Goal: Task Accomplishment & Management: Complete application form

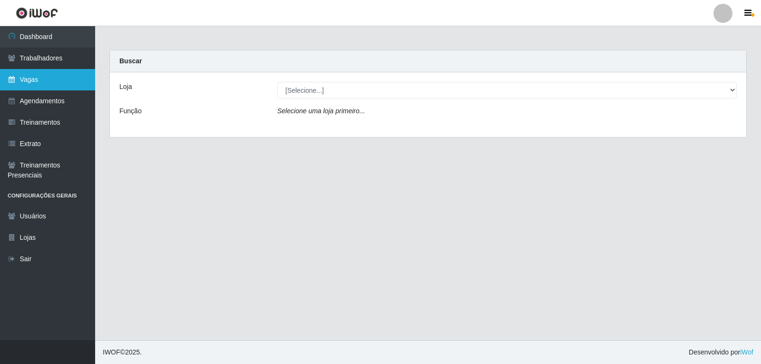
click at [37, 81] on link "Vagas" at bounding box center [47, 79] width 95 height 21
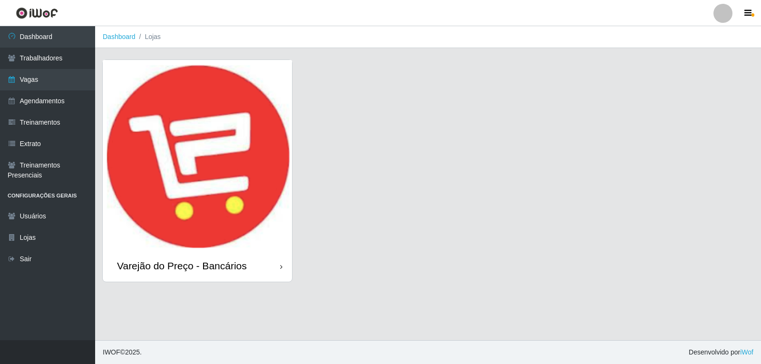
click at [221, 131] on img at bounding box center [197, 155] width 189 height 190
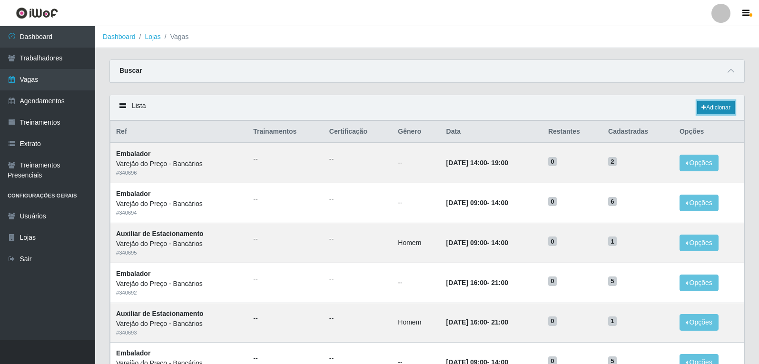
click at [712, 111] on link "Adicionar" at bounding box center [716, 107] width 38 height 13
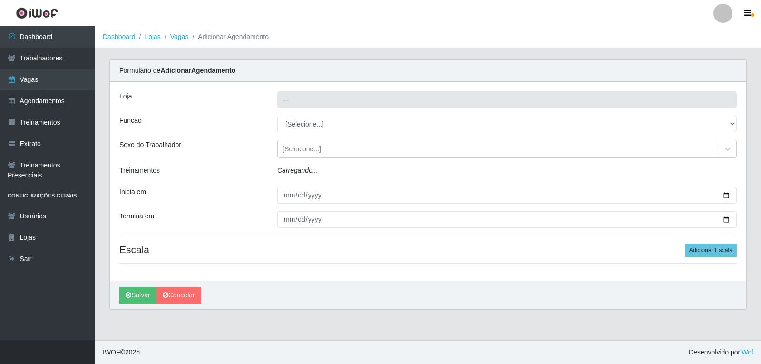
type input "Varejão do Preço - Bancários"
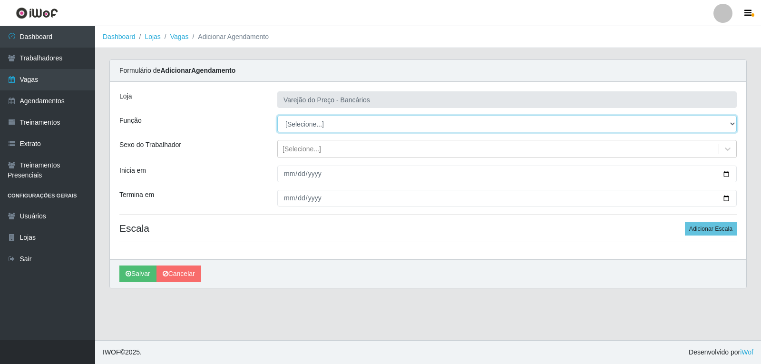
click at [312, 125] on select "[Selecione...] Auxiliar de Estacionamento Auxiliar de Estacionamento + Auxiliar…" at bounding box center [506, 124] width 459 height 17
select select "4"
click at [277, 116] on select "[Selecione...] Auxiliar de Estacionamento Auxiliar de Estacionamento + Auxiliar…" at bounding box center [506, 124] width 459 height 17
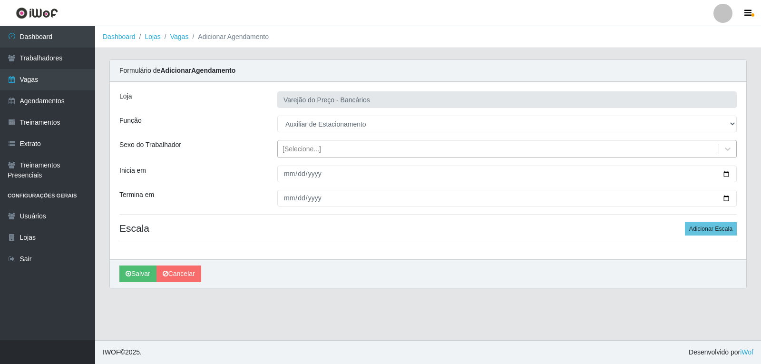
click at [302, 149] on div "[Selecione...]" at bounding box center [302, 149] width 39 height 10
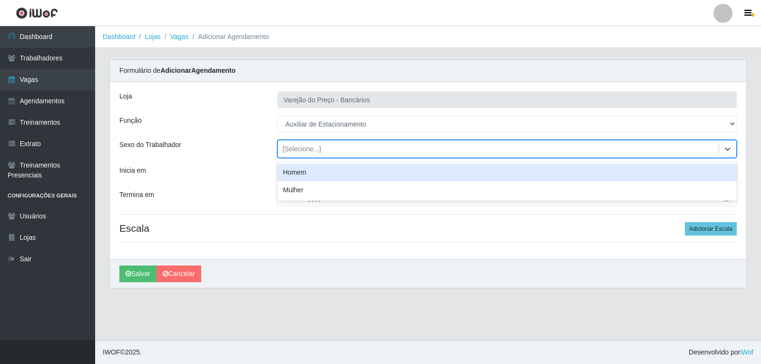
click at [302, 176] on div "Homem" at bounding box center [506, 173] width 459 height 18
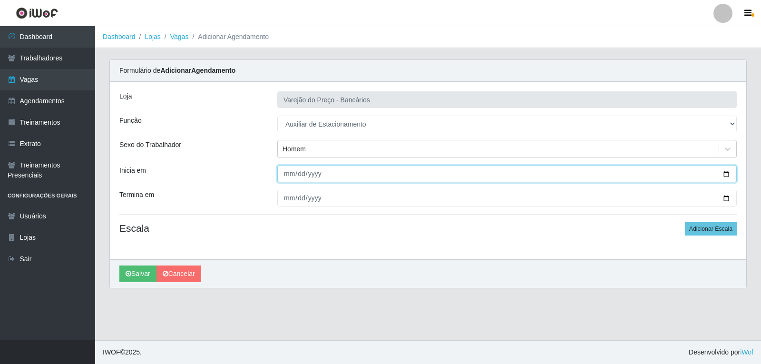
click at [282, 176] on input "Inicia em" at bounding box center [506, 174] width 459 height 17
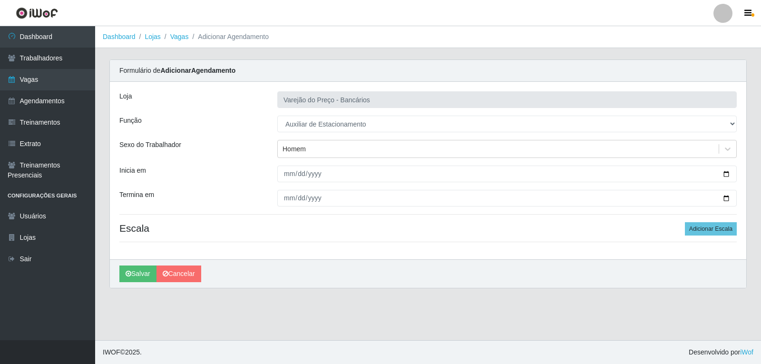
click at [555, 266] on div "[PERSON_NAME]" at bounding box center [428, 273] width 636 height 29
click at [311, 166] on div "[PERSON_NAME] do Preço - Bancários Função [Selecione...] Auxiliar de Estacionam…" at bounding box center [428, 170] width 636 height 177
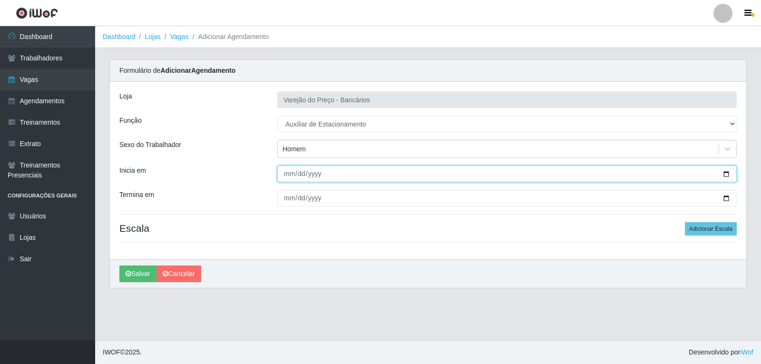
click at [311, 176] on input "Inicia em" at bounding box center [506, 174] width 459 height 17
type input "[DATE]"
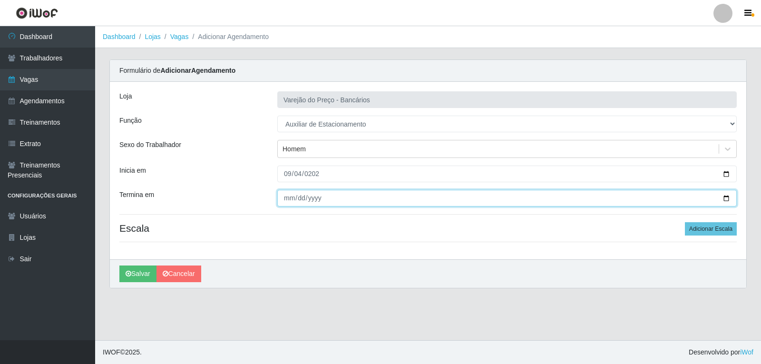
click at [285, 199] on input "Termina em" at bounding box center [506, 198] width 459 height 17
type input "[DATE]"
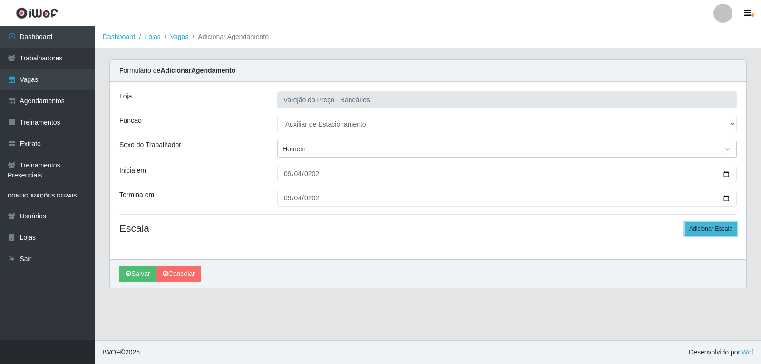
click at [717, 228] on button "Adicionar Escala" at bounding box center [711, 228] width 52 height 13
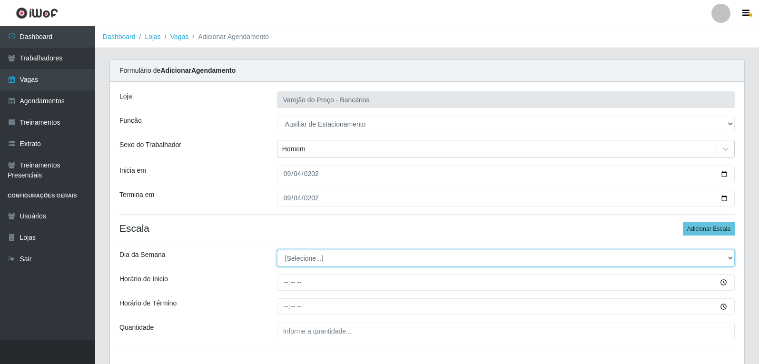
click at [318, 264] on select "[Selecione...] Segunda Terça Quarta Quinta Sexta Sábado Domingo" at bounding box center [506, 258] width 458 height 17
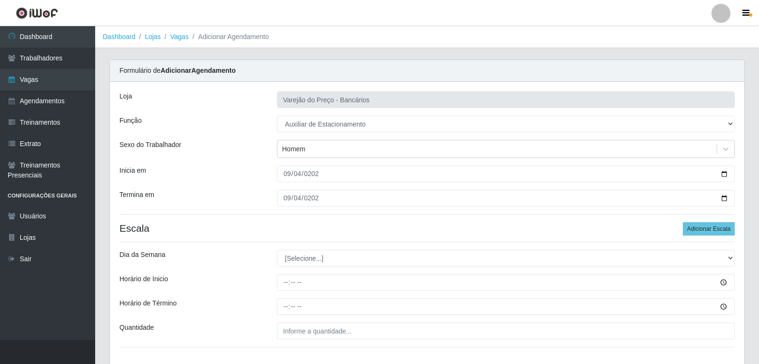
click at [522, 248] on div "[PERSON_NAME] do Preço - Bancários Função [Selecione...] Auxiliar de Estacionam…" at bounding box center [427, 223] width 634 height 283
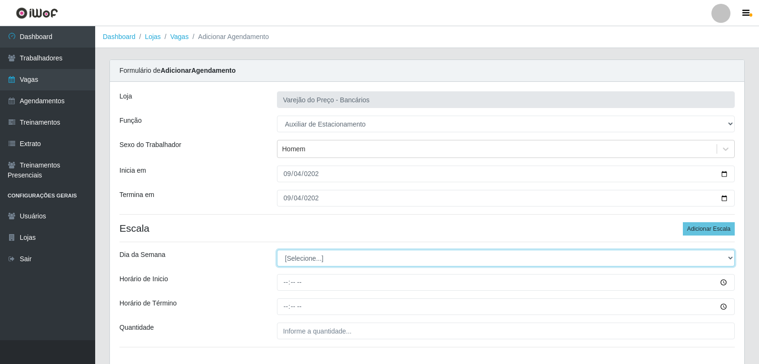
click at [318, 257] on select "[Selecione...] Segunda Terça Quarta Quinta Sexta Sábado Domingo" at bounding box center [506, 258] width 458 height 17
select select "4"
click at [277, 250] on select "[Selecione...] Segunda Terça Quarta Quinta Sexta Sábado Domingo" at bounding box center [506, 258] width 458 height 17
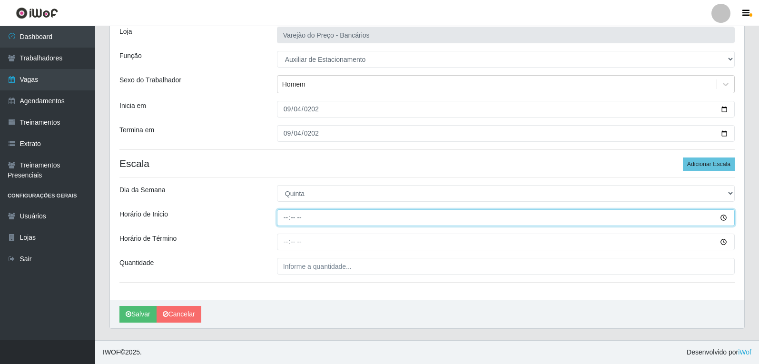
click at [291, 214] on input "Horário de Inicio" at bounding box center [506, 217] width 458 height 17
type input "09:00"
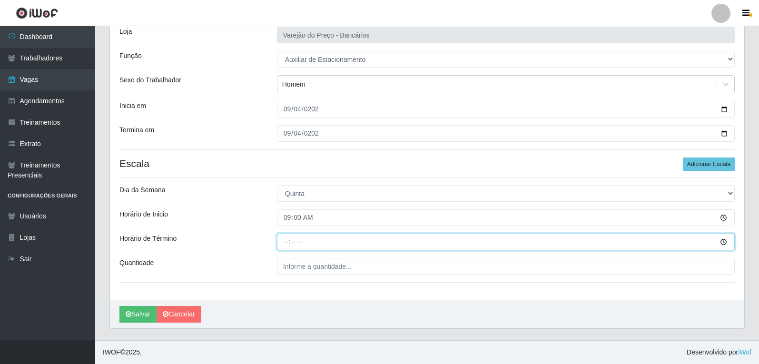
click at [282, 238] on input "Horário de Término" at bounding box center [506, 242] width 458 height 17
type input "14:00"
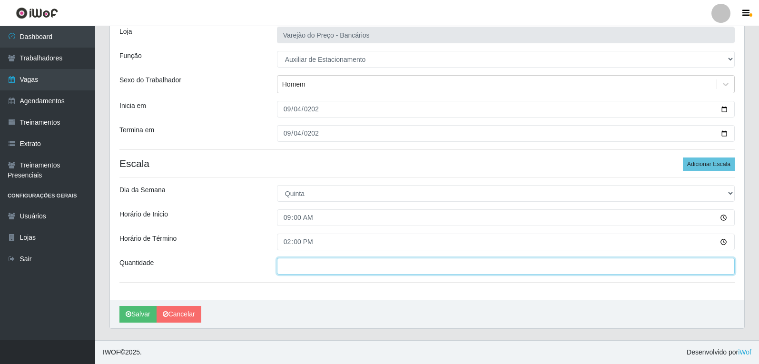
click at [302, 273] on input "___" at bounding box center [506, 266] width 458 height 17
type input "1__"
click at [119, 306] on button "Salvar" at bounding box center [137, 314] width 37 height 17
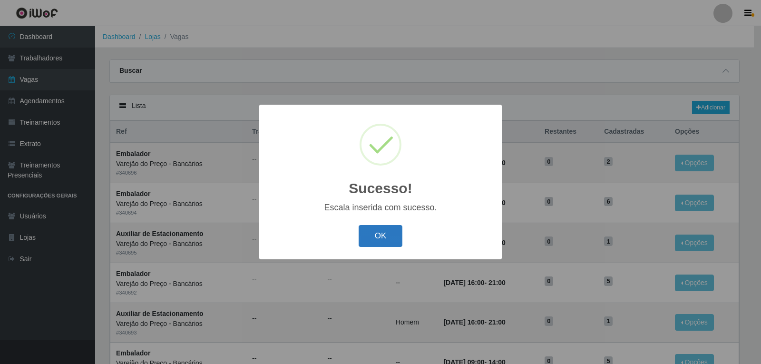
click at [380, 244] on button "OK" at bounding box center [381, 236] width 44 height 22
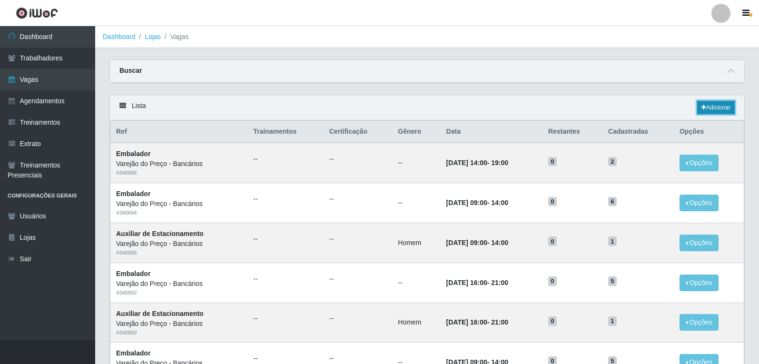
click at [712, 111] on link "Adicionar" at bounding box center [716, 107] width 38 height 13
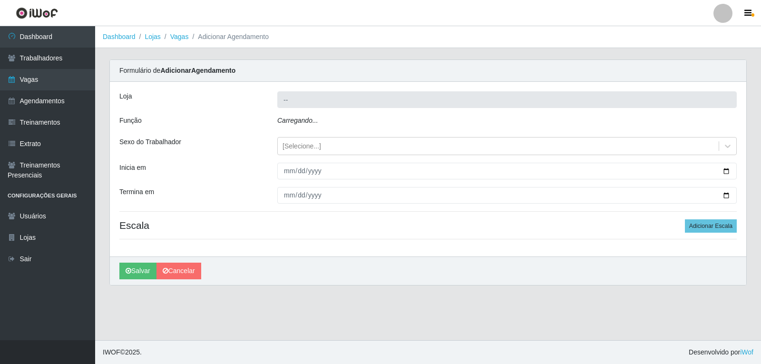
type input "Varejão do Preço - Bancários"
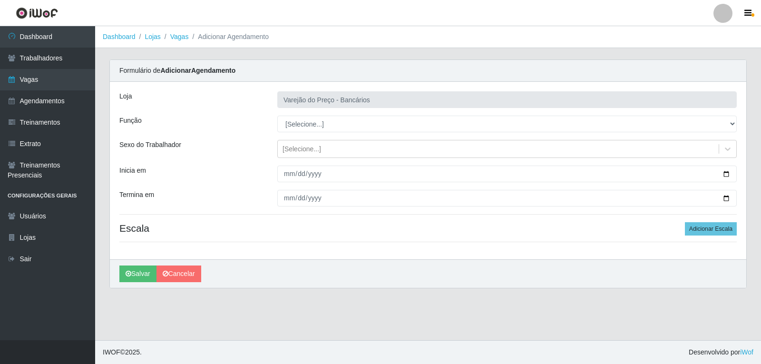
click at [289, 114] on div "[PERSON_NAME] do Preço - Bancários Função [Selecione...] Auxiliar de Estacionam…" at bounding box center [428, 170] width 636 height 177
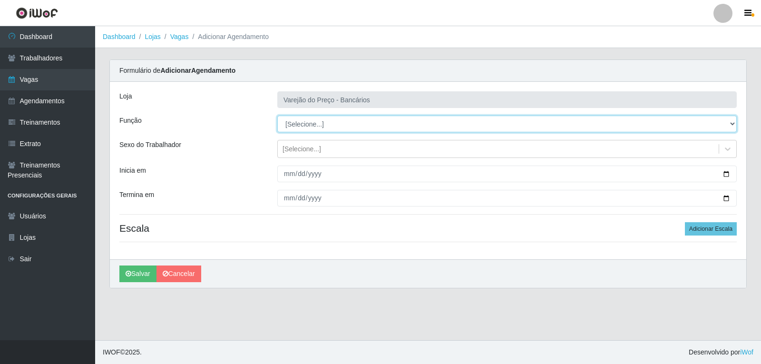
click at [289, 126] on select "[Selecione...] Auxiliar de Estacionamento Auxiliar de Estacionamento + Auxiliar…" at bounding box center [506, 124] width 459 height 17
select select "4"
click at [277, 116] on select "[Selecione...] Auxiliar de Estacionamento Auxiliar de Estacionamento + Auxiliar…" at bounding box center [506, 124] width 459 height 17
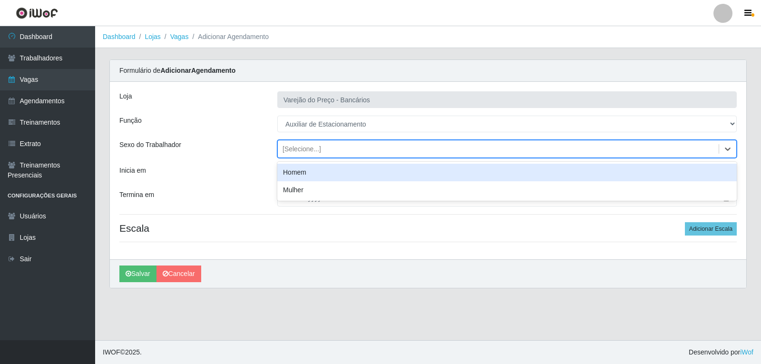
click at [293, 153] on div "[Selecione...]" at bounding box center [302, 149] width 39 height 10
click at [282, 176] on div "Homem" at bounding box center [506, 173] width 459 height 18
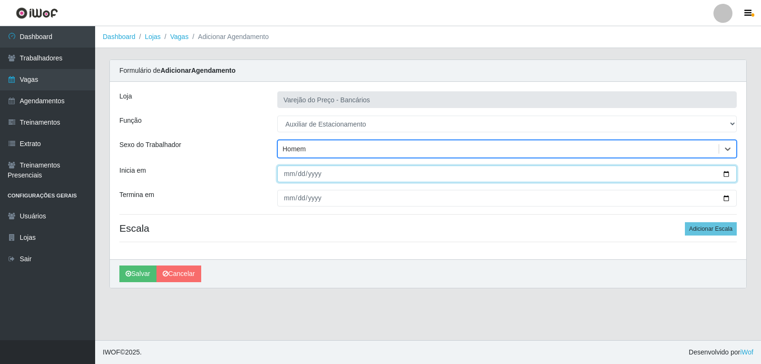
click at [284, 174] on input "Inicia em" at bounding box center [506, 174] width 459 height 17
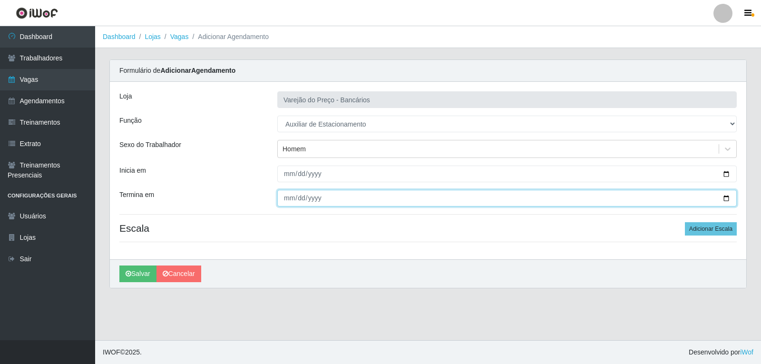
click at [291, 198] on input "Termina em" at bounding box center [506, 198] width 459 height 17
type input "[DATE]"
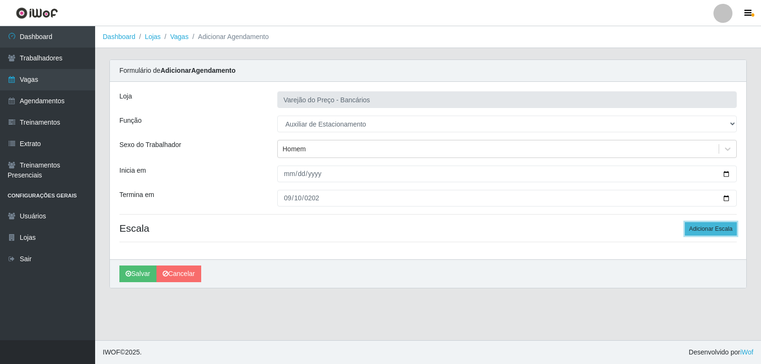
click at [693, 225] on button "Adicionar Escala" at bounding box center [711, 228] width 52 height 13
click at [693, 225] on button "Adicionar Escala" at bounding box center [709, 228] width 52 height 13
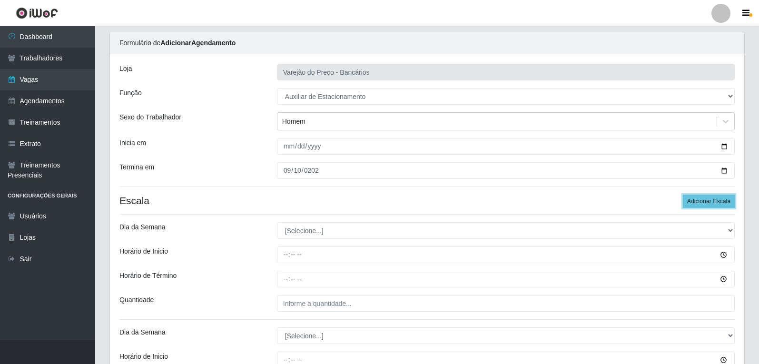
scroll to position [143, 0]
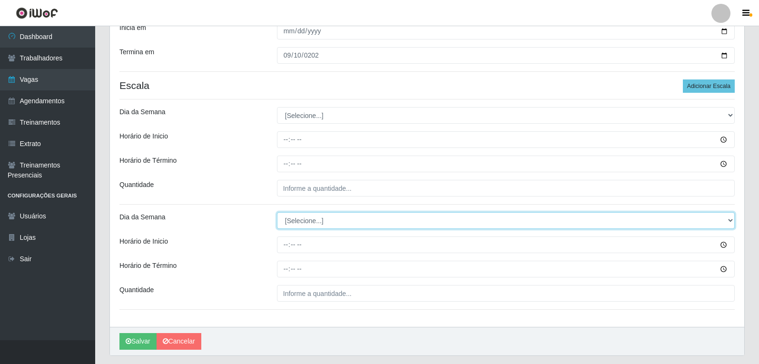
click at [528, 216] on select "[Selecione...] Segunda Terça Quarta Quinta Sexta Sábado Domingo" at bounding box center [506, 220] width 458 height 17
select select "3"
click at [277, 212] on select "[Selecione...] Segunda Terça Quarta Quinta Sexta Sábado Domingo" at bounding box center [506, 220] width 458 height 17
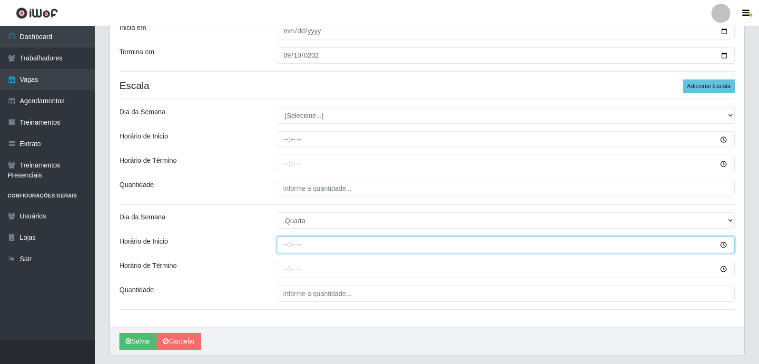
click at [283, 251] on input "Horário de Inicio" at bounding box center [506, 244] width 458 height 17
type input "09:00"
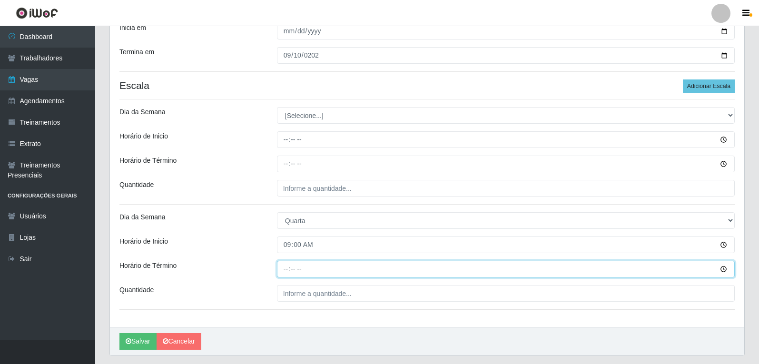
click at [280, 263] on input "Horário de Término" at bounding box center [506, 269] width 458 height 17
type input "14:00"
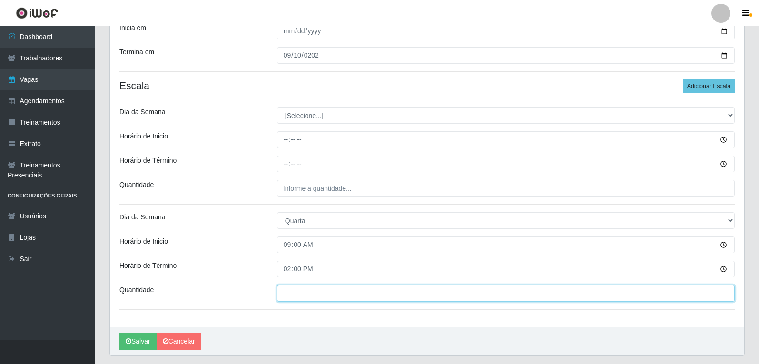
drag, startPoint x: 311, startPoint y: 292, endPoint x: 313, endPoint y: 282, distance: 10.6
click at [311, 291] on input "___" at bounding box center [506, 293] width 458 height 17
type input "1__"
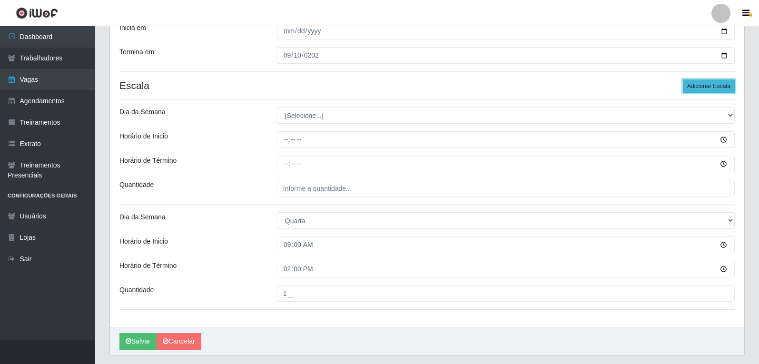
click at [721, 88] on button "Adicionar Escala" at bounding box center [709, 85] width 52 height 13
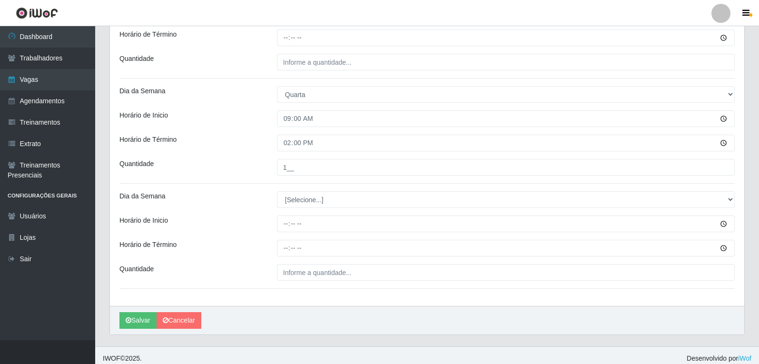
scroll to position [275, 0]
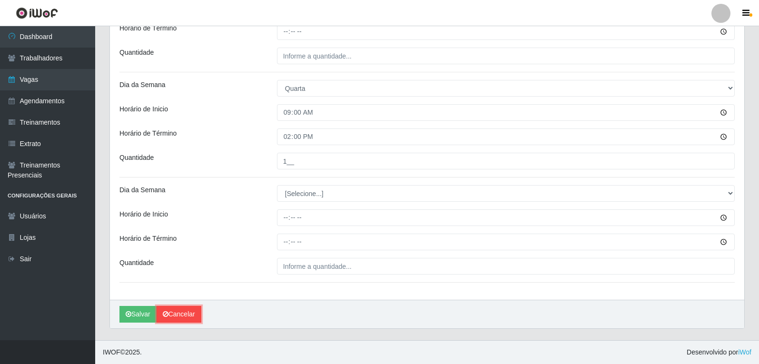
click at [168, 312] on icon at bounding box center [166, 314] width 6 height 7
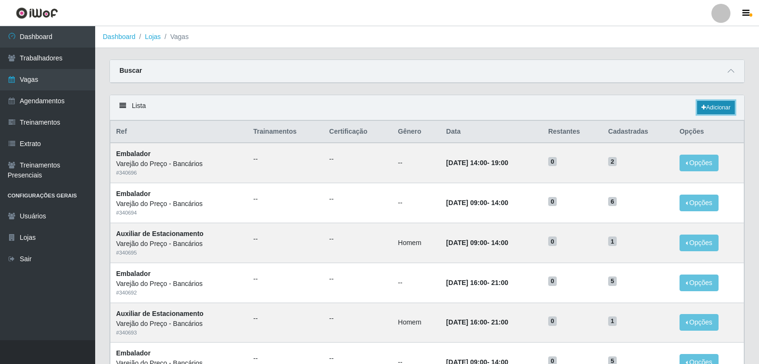
click at [721, 106] on link "Adicionar" at bounding box center [716, 107] width 38 height 13
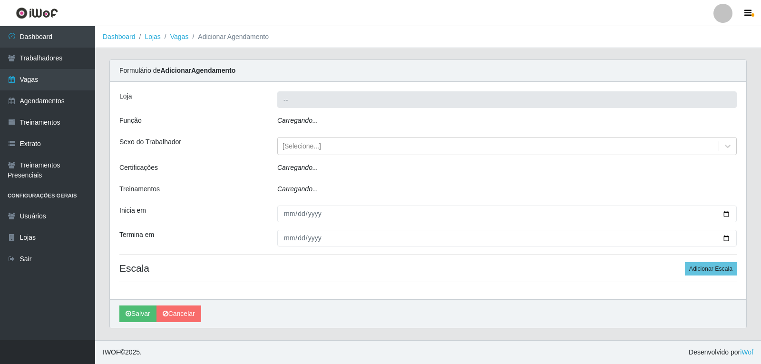
type input "Varejão do Preço - Bancários"
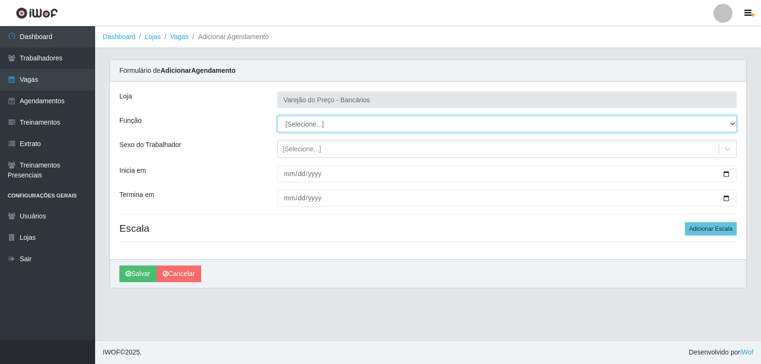
click at [309, 129] on select "[Selecione...] Auxiliar de Estacionamento Auxiliar de Estacionamento + Auxiliar…" at bounding box center [506, 124] width 459 height 17
select select "4"
click at [277, 116] on select "[Selecione...] Auxiliar de Estacionamento Auxiliar de Estacionamento + Auxiliar…" at bounding box center [506, 124] width 459 height 17
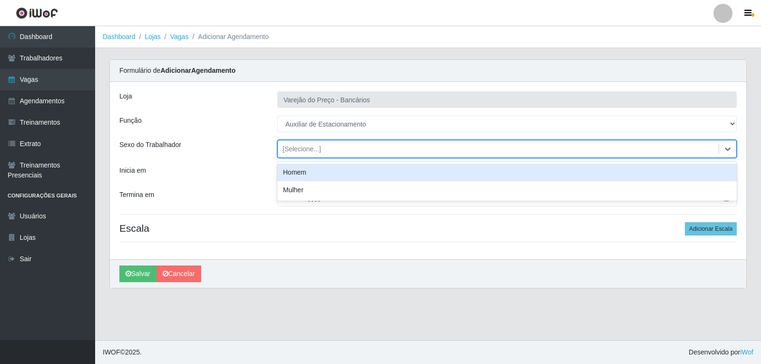
click at [285, 150] on div "[Selecione...]" at bounding box center [302, 149] width 39 height 10
click at [281, 176] on div "Homem" at bounding box center [506, 173] width 459 height 18
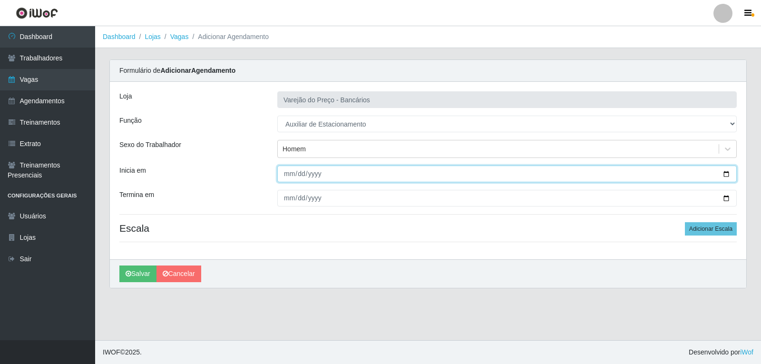
click at [283, 176] on input "Inicia em" at bounding box center [506, 174] width 459 height 17
type input "[DATE]"
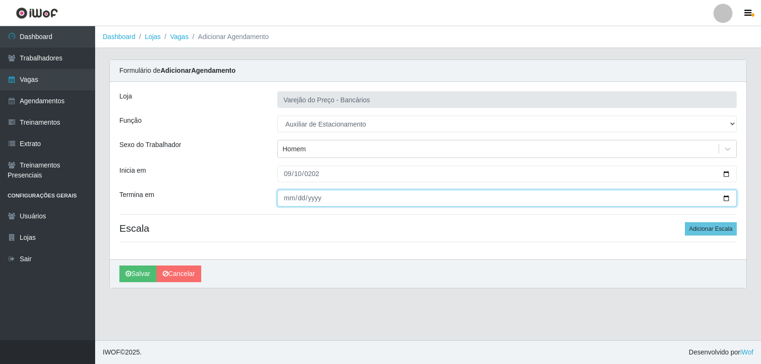
click at [286, 199] on input "Termina em" at bounding box center [506, 198] width 459 height 17
type input "[DATE]"
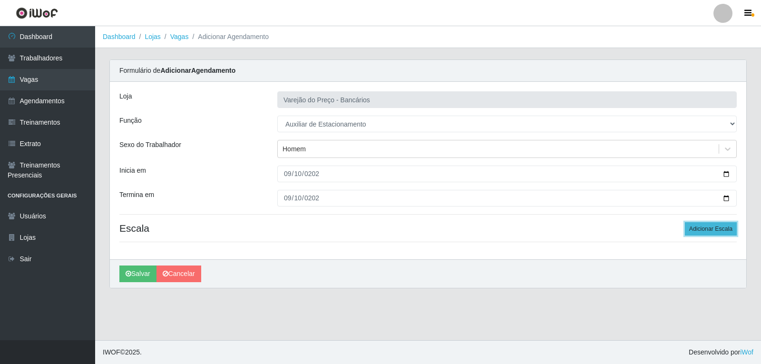
click at [705, 230] on button "Adicionar Escala" at bounding box center [711, 228] width 52 height 13
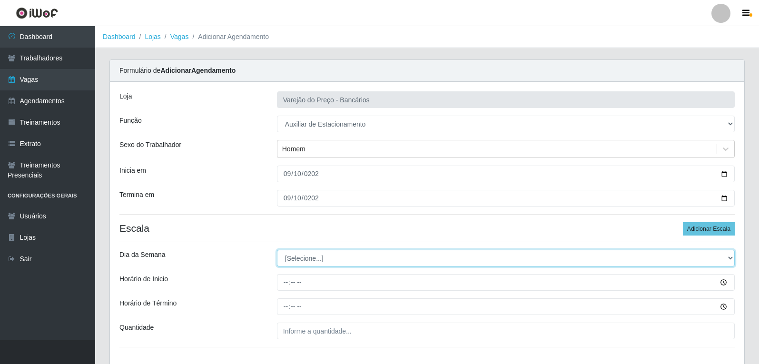
click at [324, 260] on select "[Selecione...] Segunda Terça Quarta Quinta Sexta Sábado Domingo" at bounding box center [506, 258] width 458 height 17
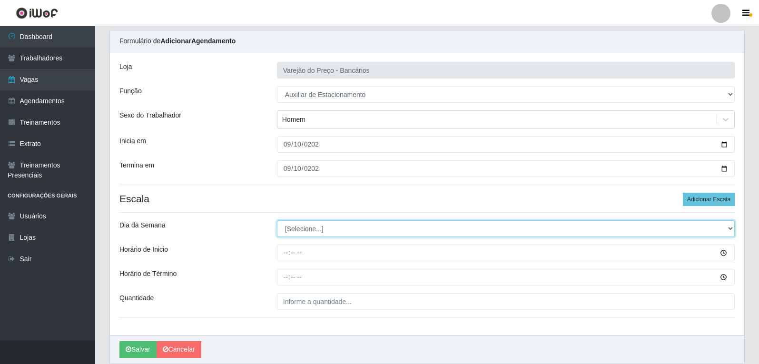
scroll to position [65, 0]
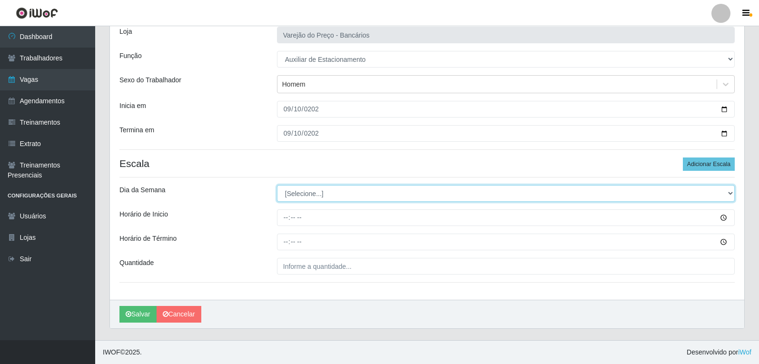
click at [295, 197] on select "[Selecione...] Segunda Terça Quarta Quinta Sexta Sábado Domingo" at bounding box center [506, 193] width 458 height 17
select select "3"
click at [277, 185] on select "[Selecione...] Segunda Terça Quarta Quinta Sexta Sábado Domingo" at bounding box center [506, 193] width 458 height 17
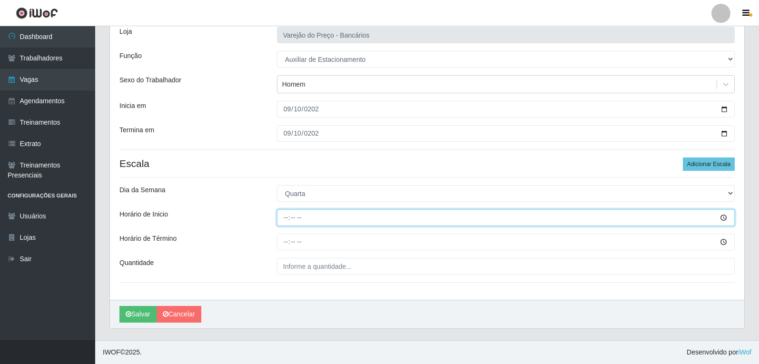
click at [283, 217] on input "Horário de Inicio" at bounding box center [506, 217] width 458 height 17
type input "09:00"
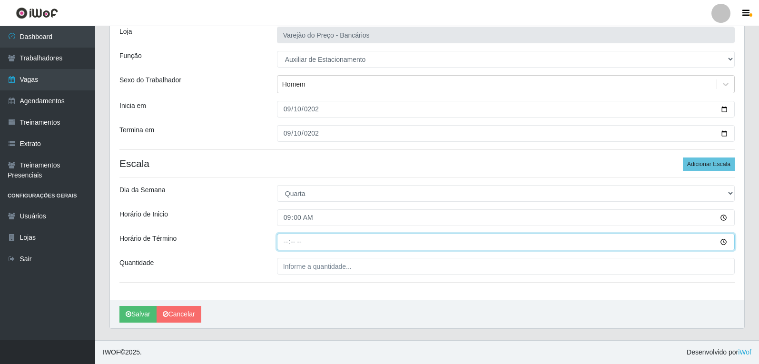
click at [281, 244] on input "Horário de Término" at bounding box center [506, 242] width 458 height 17
type input "14:00"
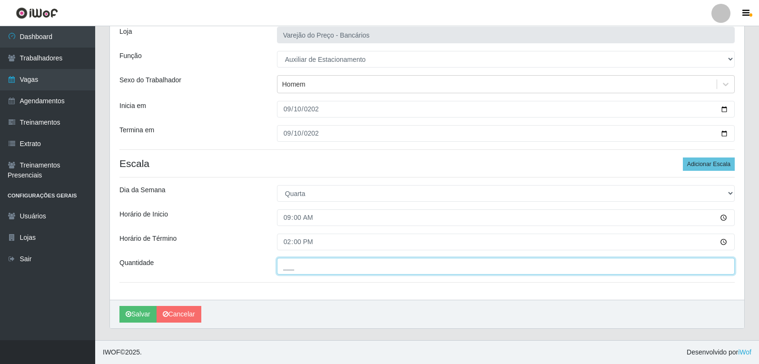
click at [292, 274] on input "___" at bounding box center [506, 266] width 458 height 17
type input "1__"
click at [119, 306] on button "Salvar" at bounding box center [137, 314] width 37 height 17
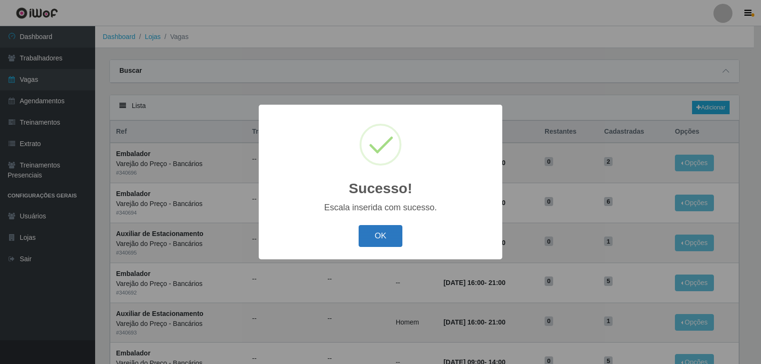
click at [377, 234] on button "OK" at bounding box center [381, 236] width 44 height 22
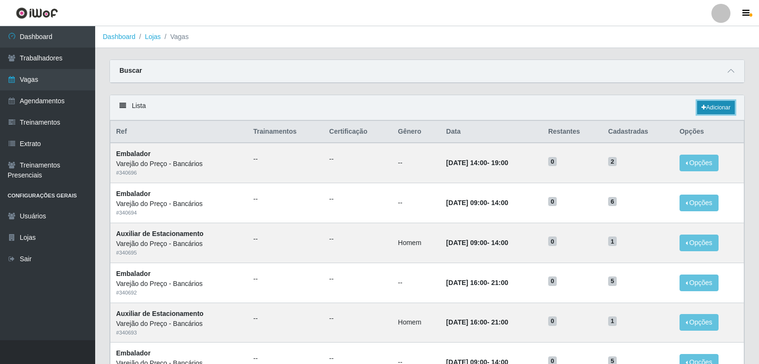
click at [728, 112] on link "Adicionar" at bounding box center [716, 107] width 38 height 13
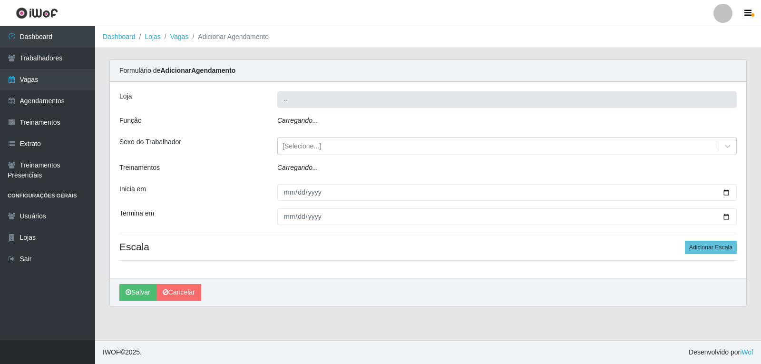
type input "Varejão do Preço - Bancários"
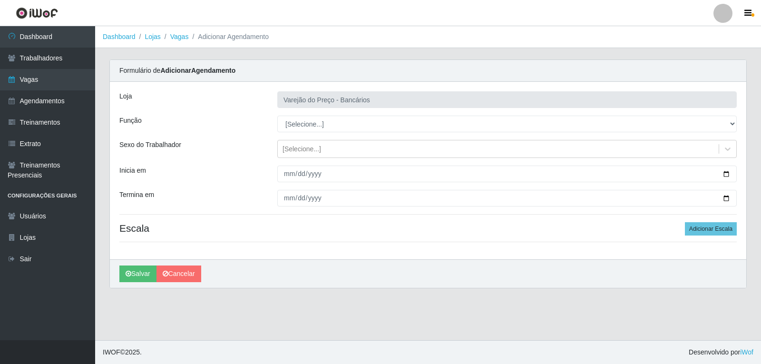
click at [305, 113] on div "[PERSON_NAME] do Preço - Bancários Função [Selecione...] Auxiliar de Estacionam…" at bounding box center [428, 170] width 636 height 177
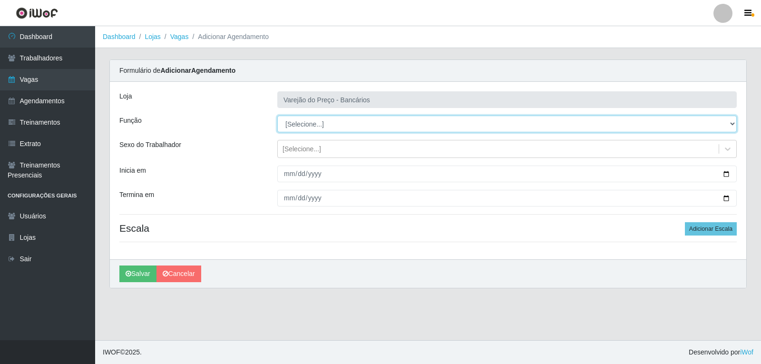
click at [302, 127] on select "[Selecione...] Auxiliar de Estacionamento Auxiliar de Estacionamento + Auxiliar…" at bounding box center [506, 124] width 459 height 17
select select "4"
click at [277, 116] on select "[Selecione...] Auxiliar de Estacionamento Auxiliar de Estacionamento + Auxiliar…" at bounding box center [506, 124] width 459 height 17
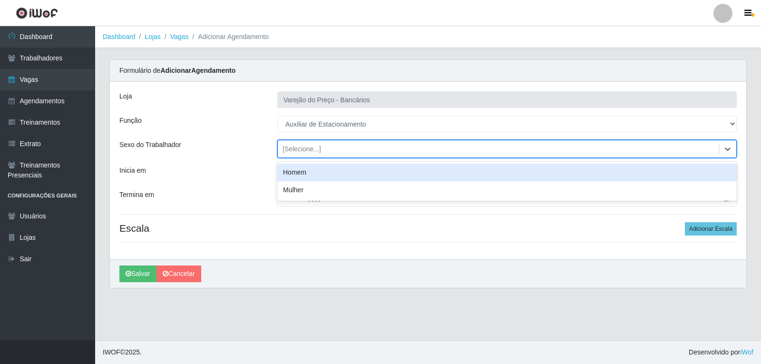
click at [290, 149] on div "[Selecione...]" at bounding box center [302, 149] width 39 height 10
click at [284, 173] on div "Homem" at bounding box center [506, 173] width 459 height 18
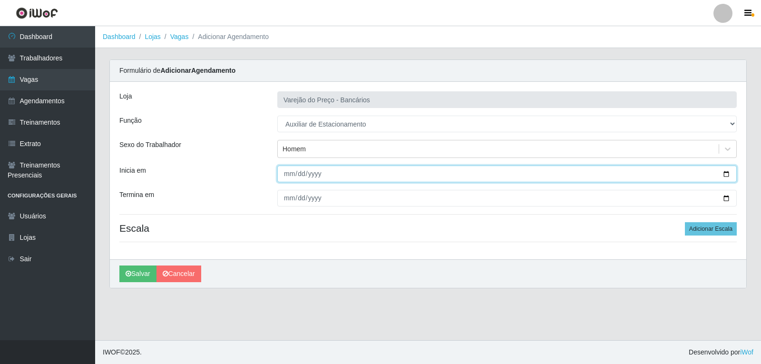
click at [284, 173] on input "Inicia em" at bounding box center [506, 174] width 459 height 17
type input "[DATE]"
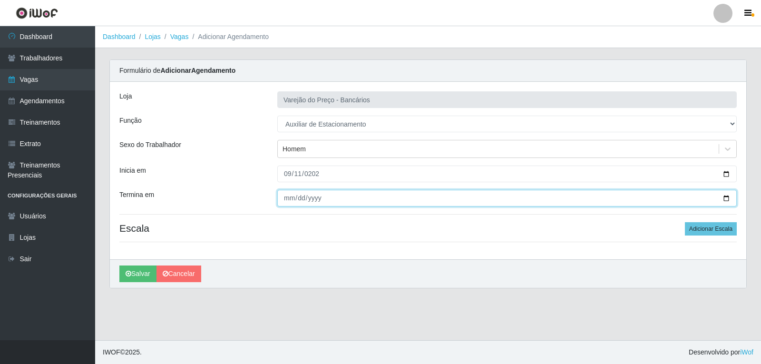
click at [288, 201] on input "Termina em" at bounding box center [506, 198] width 459 height 17
type input "[DATE]"
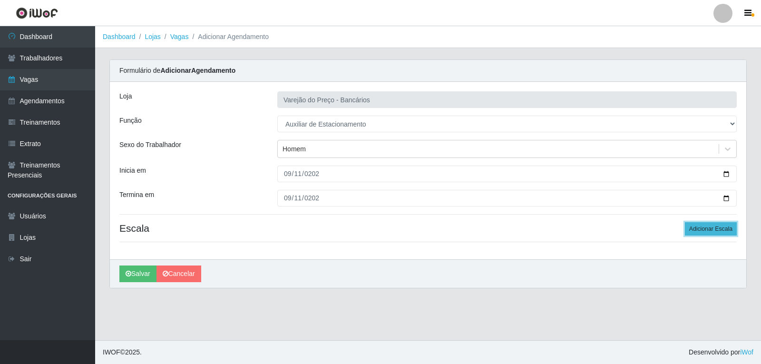
click at [715, 227] on button "Adicionar Escala" at bounding box center [711, 228] width 52 height 13
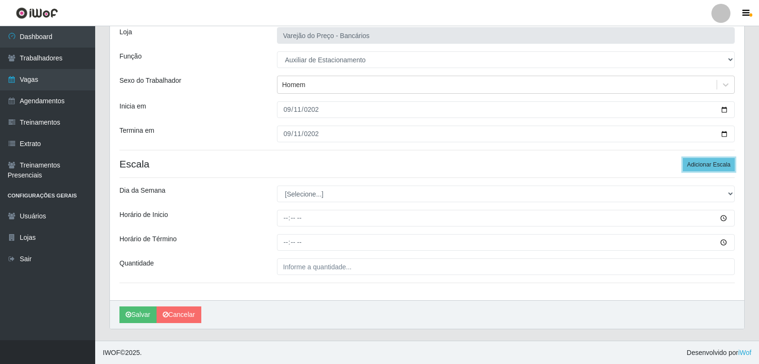
scroll to position [65, 0]
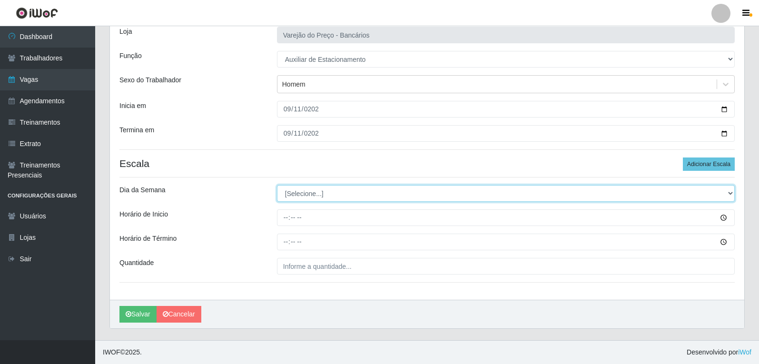
click at [301, 198] on select "[Selecione...] Segunda Terça Quarta Quinta Sexta Sábado Domingo" at bounding box center [506, 193] width 458 height 17
select select "4"
click at [277, 185] on select "[Selecione...] Segunda Terça Quarta Quinta Sexta Sábado Domingo" at bounding box center [506, 193] width 458 height 17
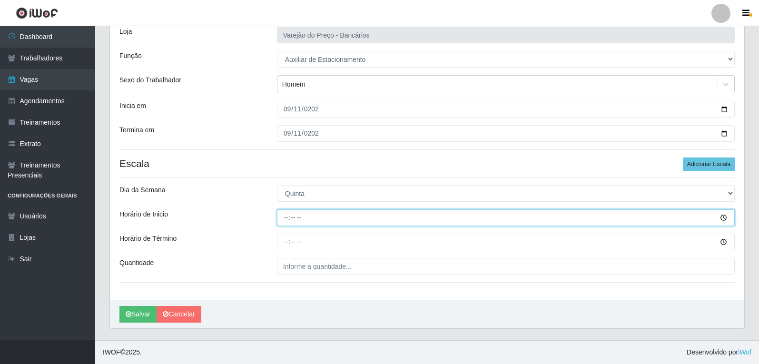
click at [285, 219] on input "Horário de Inicio" at bounding box center [506, 217] width 458 height 17
type input "09:00"
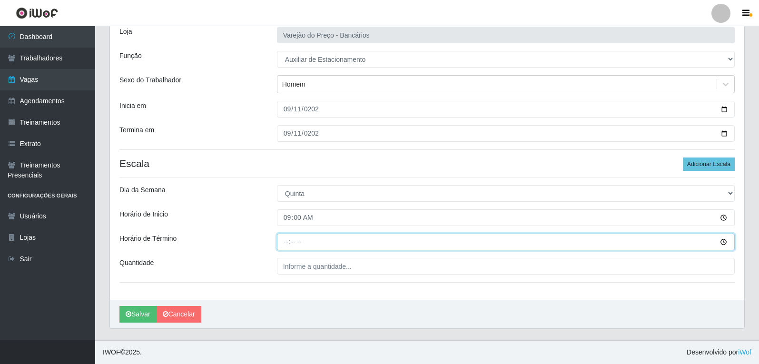
click at [290, 235] on input "Horário de Término" at bounding box center [506, 242] width 458 height 17
type input "14:00"
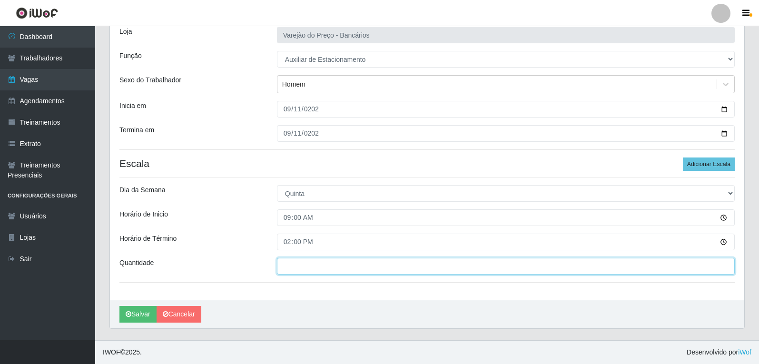
click at [302, 263] on input "___" at bounding box center [506, 266] width 458 height 17
type input "1__"
click at [119, 306] on button "Salvar" at bounding box center [137, 314] width 37 height 17
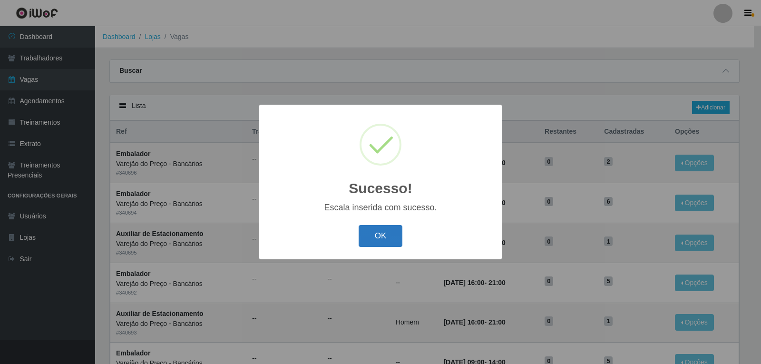
click at [373, 229] on button "OK" at bounding box center [381, 236] width 44 height 22
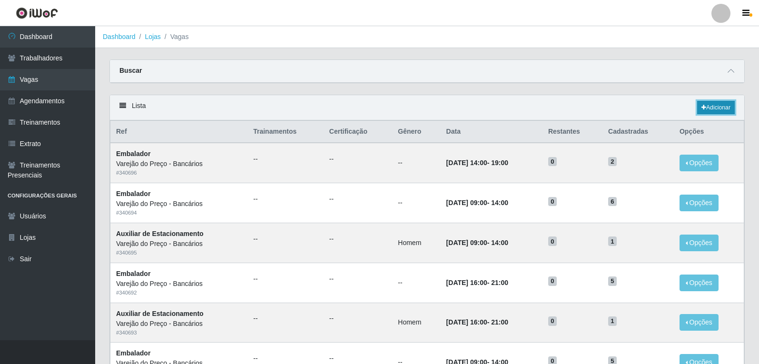
click at [728, 104] on link "Adicionar" at bounding box center [716, 107] width 38 height 13
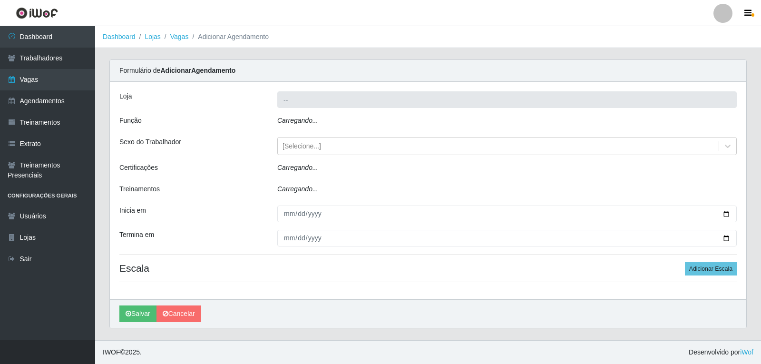
type input "Varejão do Preço - Bancários"
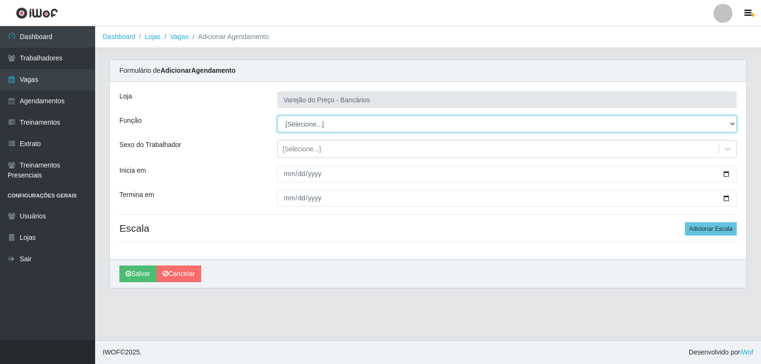
click at [305, 130] on select "[Selecione...] Auxiliar de Estacionamento Auxiliar de Estacionamento + Auxiliar…" at bounding box center [506, 124] width 459 height 17
select select "4"
click at [277, 116] on select "[Selecione...] Auxiliar de Estacionamento Auxiliar de Estacionamento + Auxiliar…" at bounding box center [506, 124] width 459 height 17
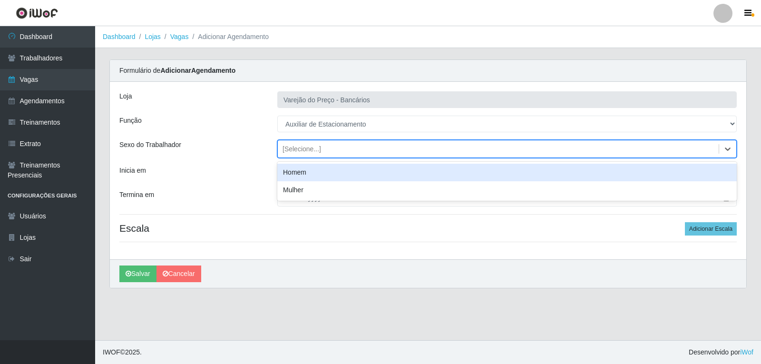
click at [301, 155] on div "[Selecione...]" at bounding box center [498, 149] width 441 height 16
click at [296, 166] on div "Homem" at bounding box center [506, 173] width 459 height 18
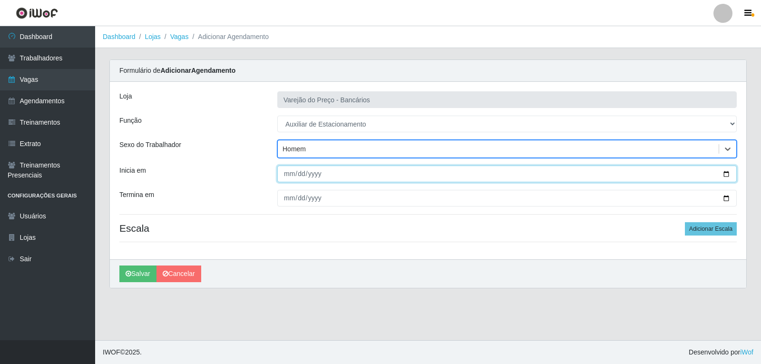
click at [283, 180] on input "Inicia em" at bounding box center [506, 174] width 459 height 17
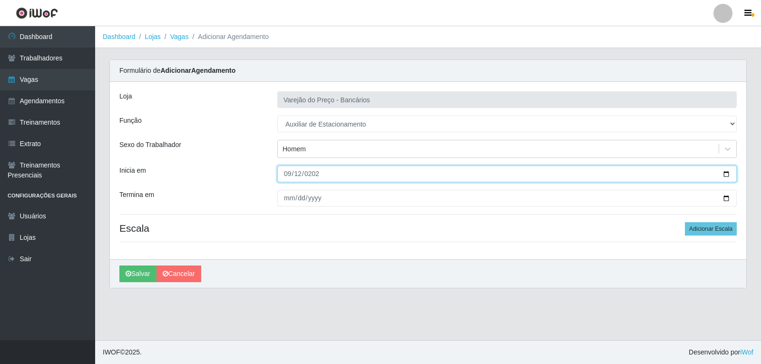
type input "[DATE]"
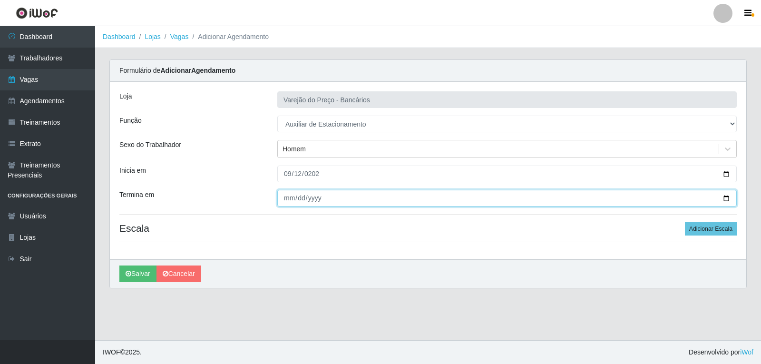
click at [289, 201] on input "Termina em" at bounding box center [506, 198] width 459 height 17
type input "[DATE]"
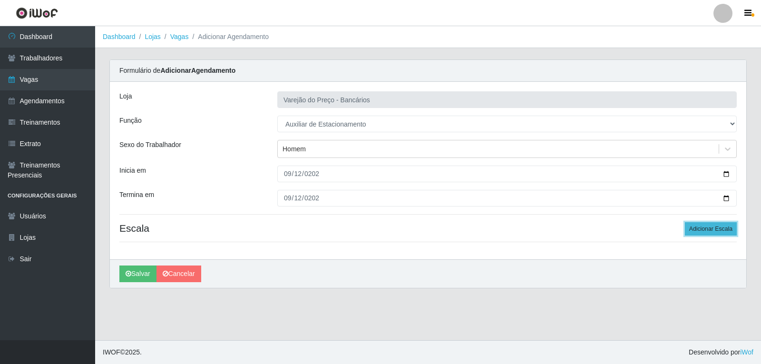
click at [708, 233] on button "Adicionar Escala" at bounding box center [711, 228] width 52 height 13
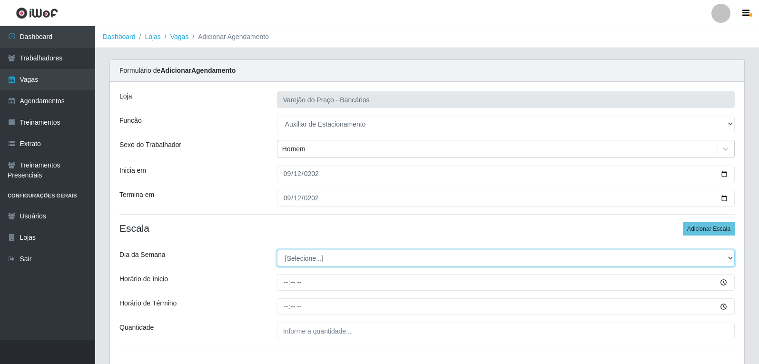
click at [307, 259] on select "[Selecione...] Segunda Terça Quarta Quinta Sexta Sábado Domingo" at bounding box center [506, 258] width 458 height 17
select select "5"
click at [277, 250] on select "[Selecione...] Segunda Terça Quarta Quinta Sexta Sábado Domingo" at bounding box center [506, 258] width 458 height 17
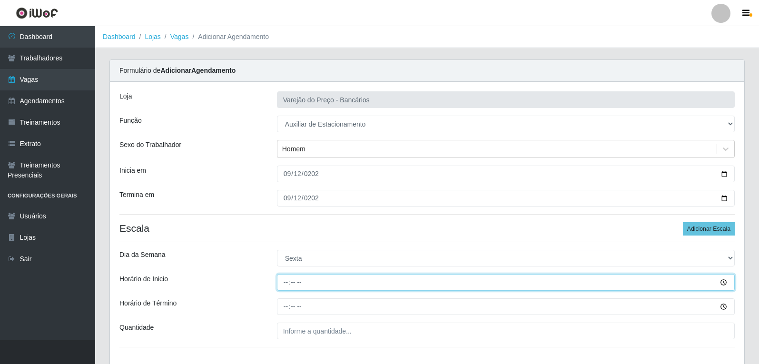
click at [282, 277] on input "Horário de Inicio" at bounding box center [506, 282] width 458 height 17
type input "09:00"
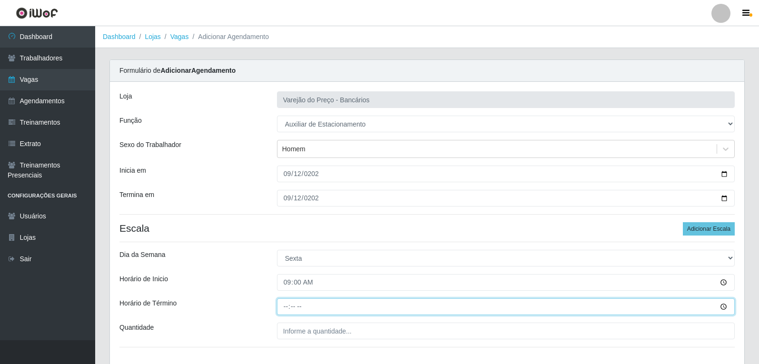
click at [289, 303] on input "Horário de Término" at bounding box center [506, 306] width 458 height 17
type input "14:00"
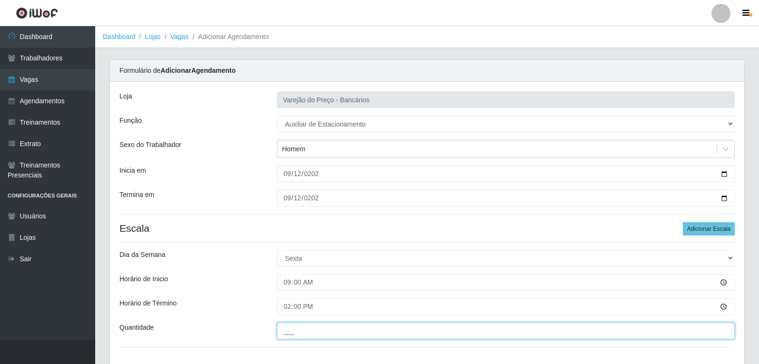
click at [300, 333] on input "___" at bounding box center [506, 330] width 458 height 17
type input "1__"
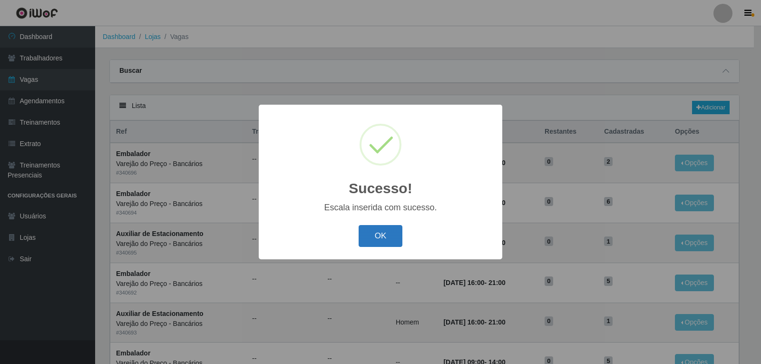
click at [380, 243] on button "OK" at bounding box center [381, 236] width 44 height 22
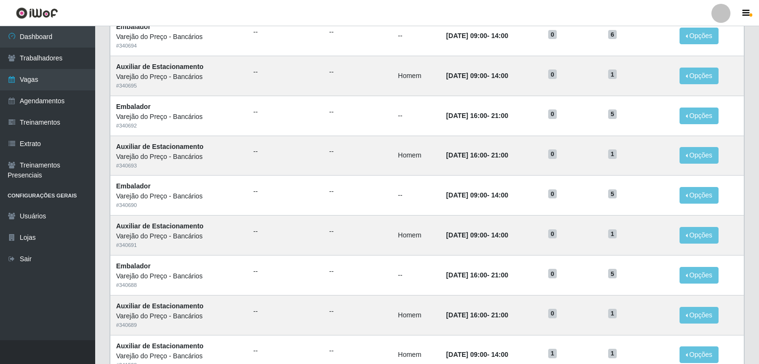
scroll to position [95, 0]
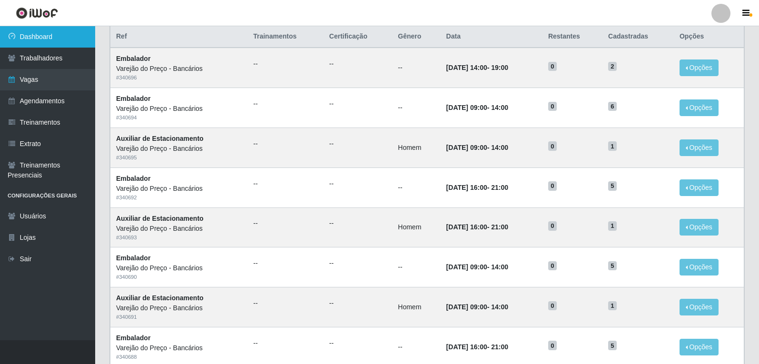
click at [47, 42] on link "Dashboard" at bounding box center [47, 36] width 95 height 21
